Goal: Transaction & Acquisition: Download file/media

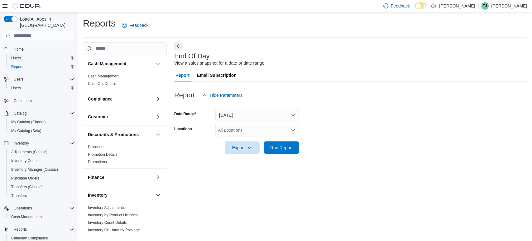
click at [19, 55] on span "Users" at bounding box center [16, 57] width 10 height 5
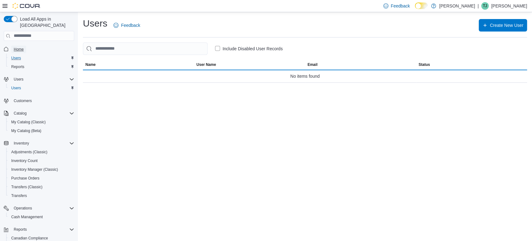
click at [23, 47] on span "Home" at bounding box center [19, 49] width 10 height 5
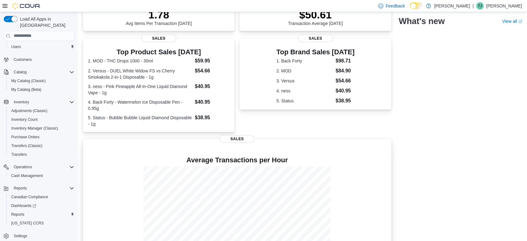
scroll to position [134, 0]
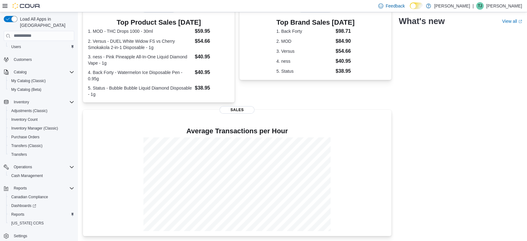
click at [278, 94] on div "Top Brand Sales [DATE] 1. Back Forty $98.71 2. MOD $84.90 3. Versus $54.66 4. n…" at bounding box center [315, 56] width 152 height 94
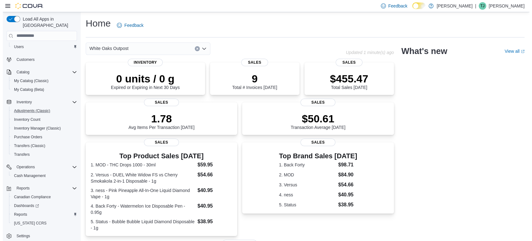
scroll to position [0, 0]
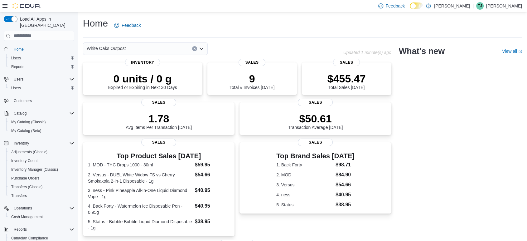
click at [195, 50] on button "Clear input" at bounding box center [194, 48] width 5 height 5
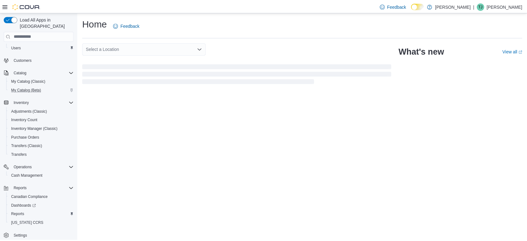
scroll to position [41, 0]
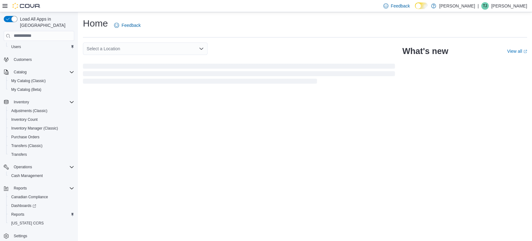
click at [145, 49] on div "Select a Location Combo box. Selected. Combo box input. Select a Location. Type…" at bounding box center [145, 48] width 125 height 12
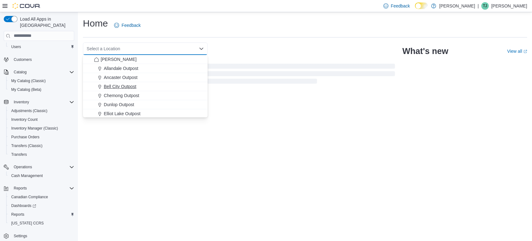
click at [122, 84] on span "Bell City Outpost" at bounding box center [120, 86] width 32 height 6
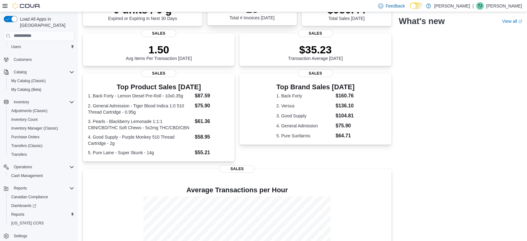
scroll to position [0, 0]
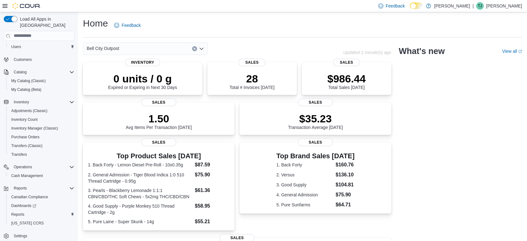
click at [196, 49] on button "Clear input" at bounding box center [194, 48] width 5 height 5
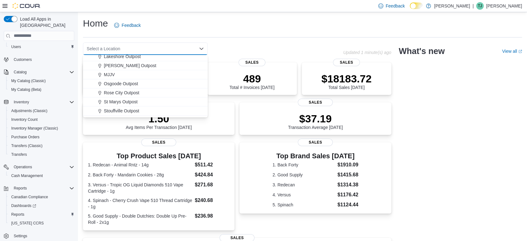
scroll to position [164, 0]
click at [125, 112] on span "White Oaks Outpost" at bounding box center [123, 112] width 39 height 6
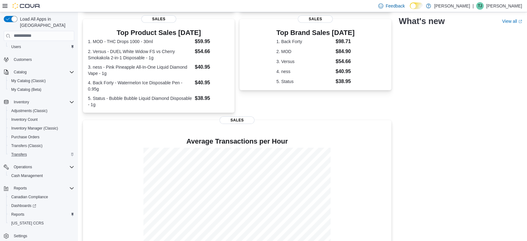
scroll to position [134, 0]
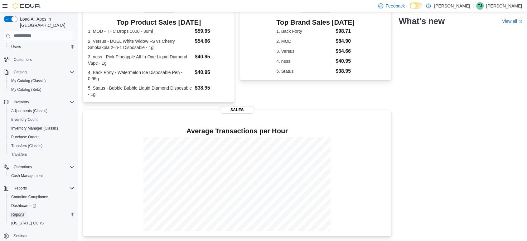
click at [15, 212] on span "Reports" at bounding box center [17, 214] width 13 height 5
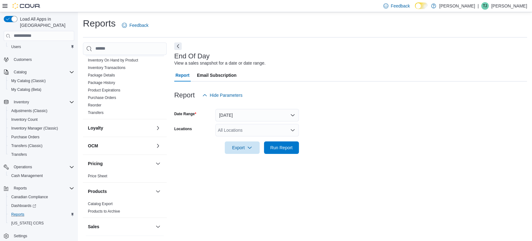
scroll to position [104, 0]
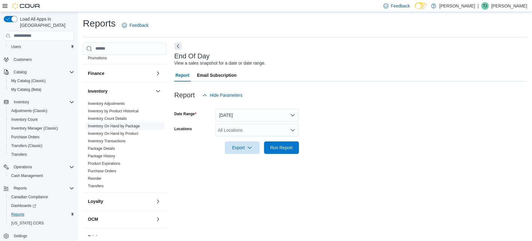
click at [117, 124] on link "Inventory On Hand by Package" at bounding box center [114, 126] width 52 height 4
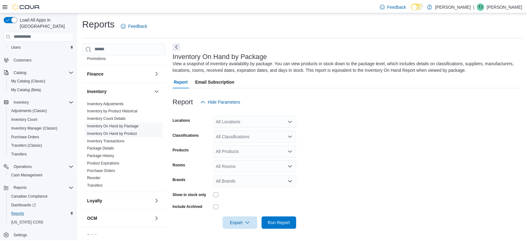
scroll to position [1, 0]
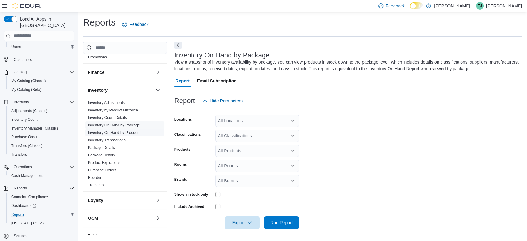
click at [106, 132] on link "Inventory On Hand by Product" at bounding box center [113, 132] width 50 height 4
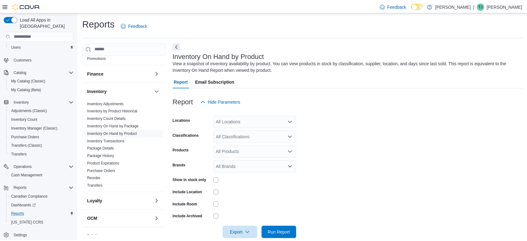
scroll to position [10, 0]
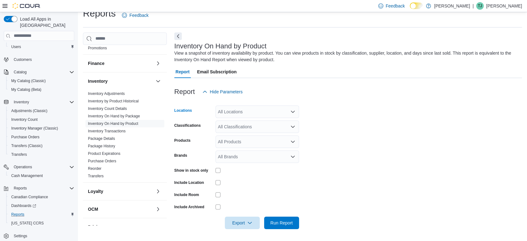
click at [271, 113] on div "All Locations" at bounding box center [257, 111] width 84 height 12
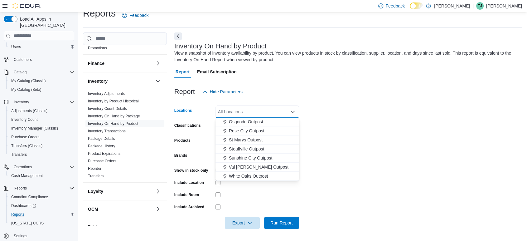
scroll to position [164, 0]
click at [246, 173] on span "White Oaks Outpost" at bounding box center [248, 175] width 39 height 6
click at [314, 141] on form "Locations [GEOGRAPHIC_DATA] Outpost Combo box. Selected. [GEOGRAPHIC_DATA]. Pre…" at bounding box center [348, 163] width 348 height 131
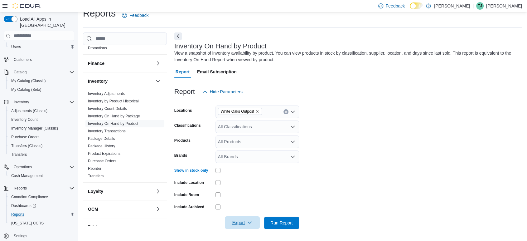
click at [236, 226] on span "Export" at bounding box center [242, 222] width 27 height 12
click at [247, 184] on span "Export to Excel" at bounding box center [243, 185] width 28 height 5
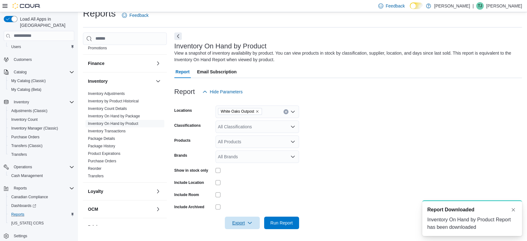
scroll to position [0, 0]
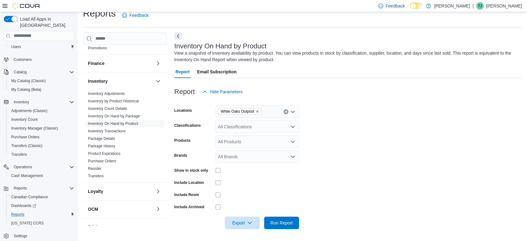
click at [334, 82] on div at bounding box center [348, 81] width 348 height 7
